Goal: Information Seeking & Learning: Learn about a topic

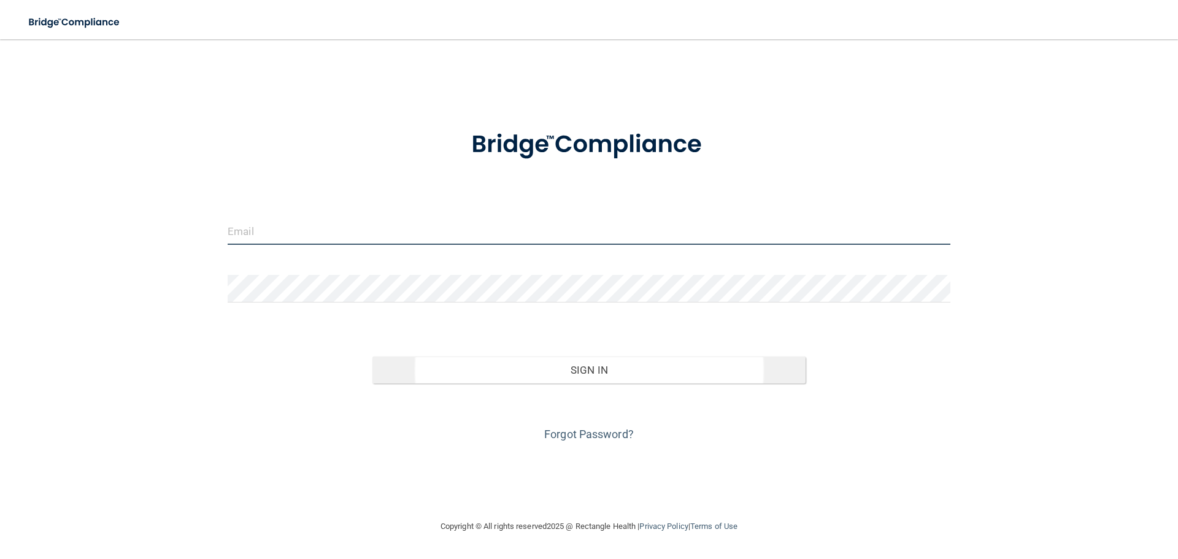
type input "[PERSON_NAME][EMAIL_ADDRESS][DOMAIN_NAME]"
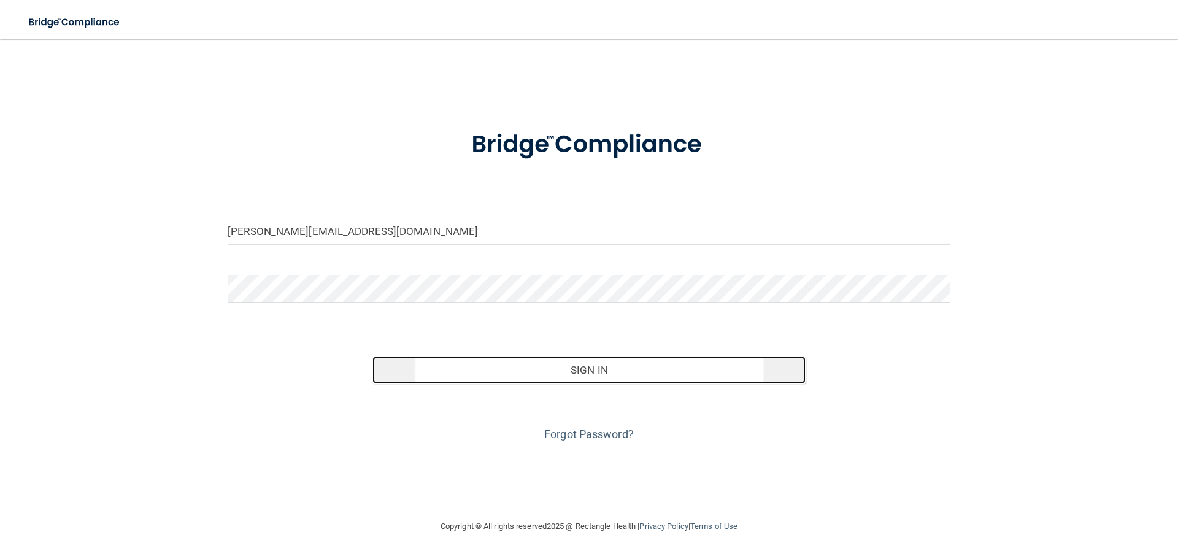
click at [548, 363] on button "Sign In" at bounding box center [589, 369] width 434 height 27
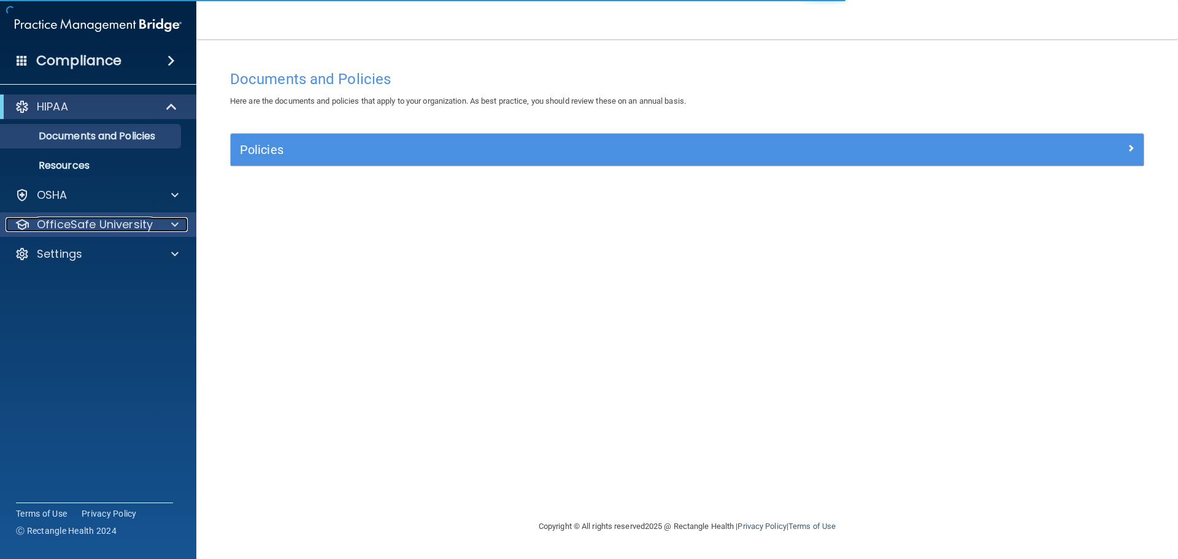
click at [177, 227] on span at bounding box center [174, 224] width 7 height 15
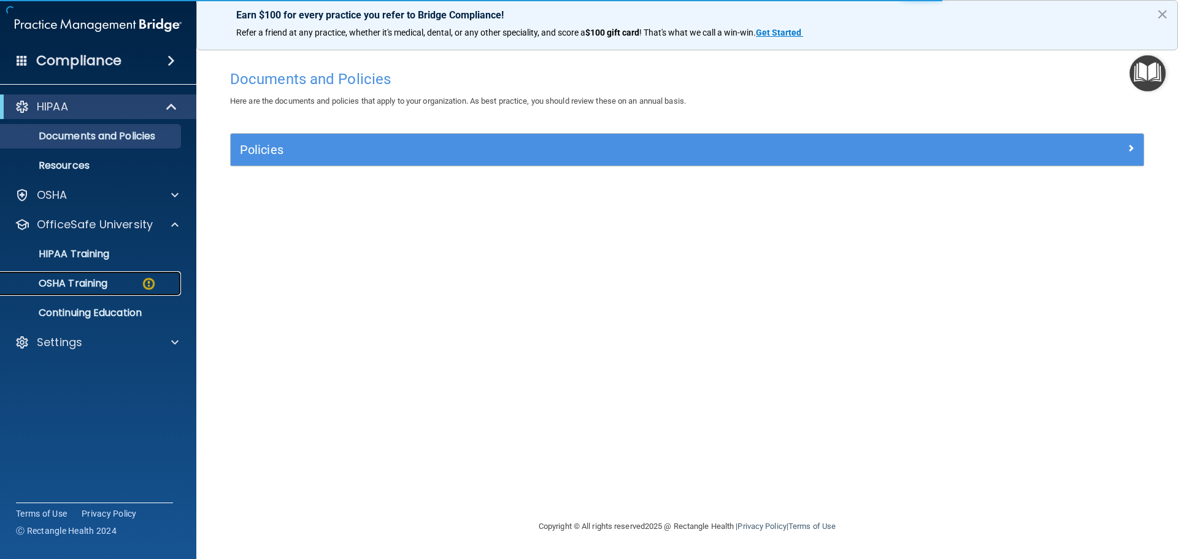
click at [94, 285] on p "OSHA Training" at bounding box center [57, 283] width 99 height 12
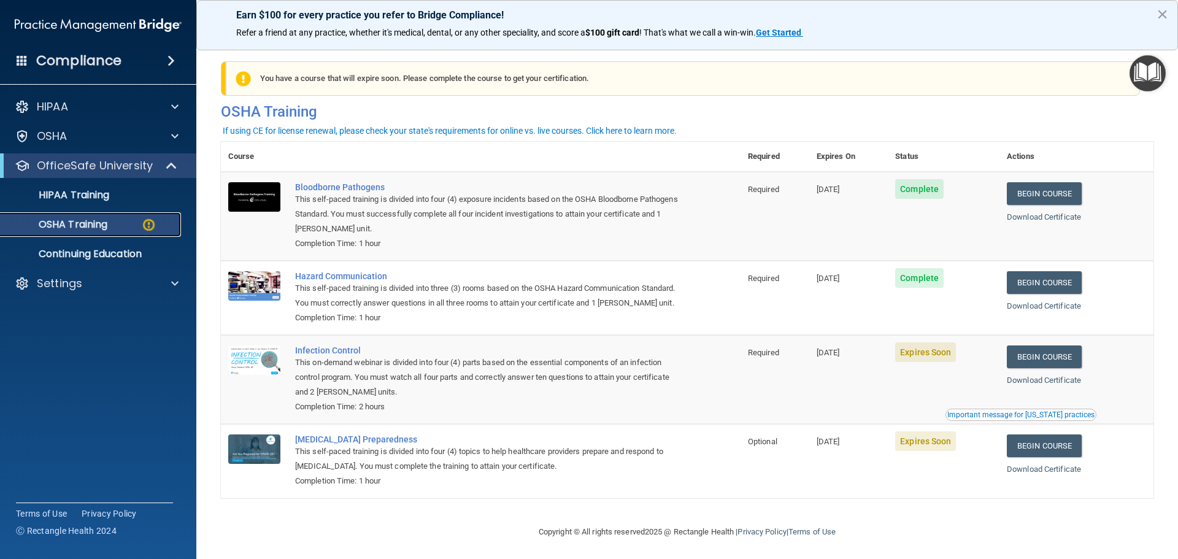
scroll to position [20, 0]
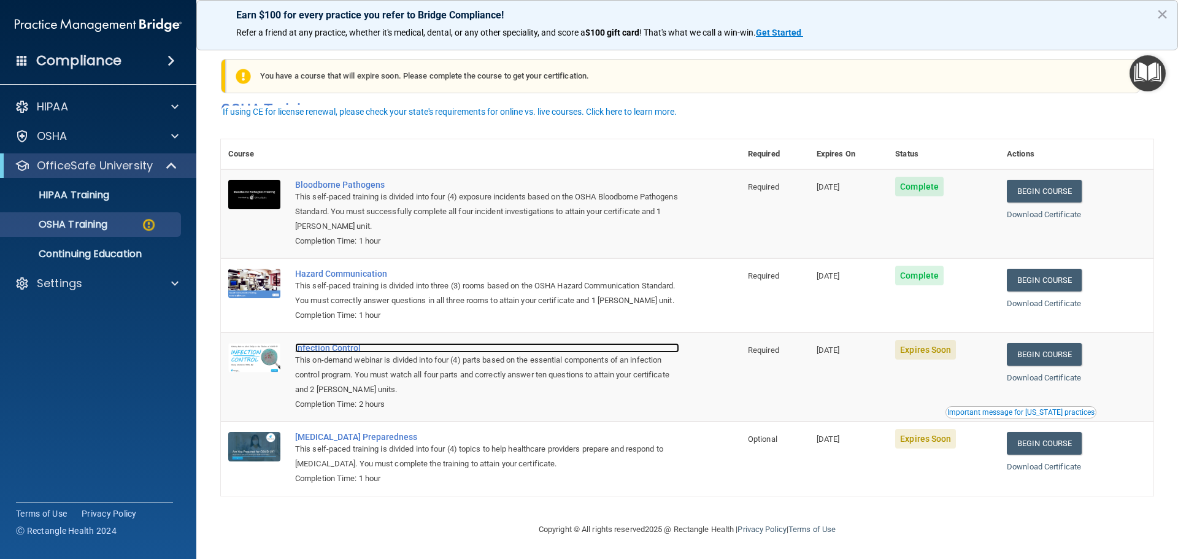
click at [342, 347] on div "Infection Control" at bounding box center [487, 348] width 384 height 10
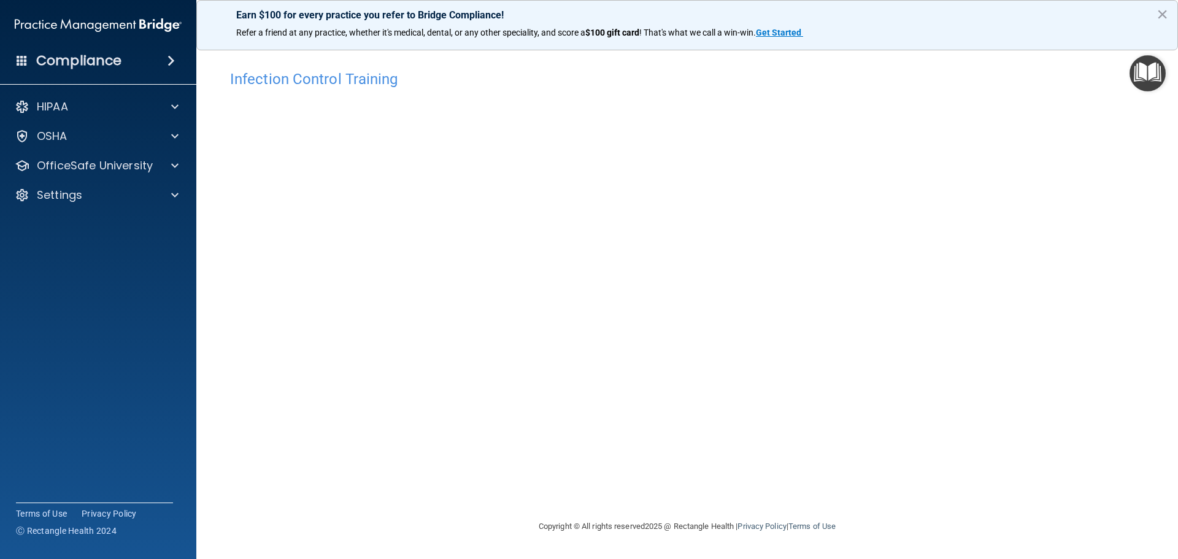
click at [672, 519] on div "Copyright © All rights reserved 2025 @ Rectangle Health | Privacy Policy | Term…" at bounding box center [687, 526] width 448 height 39
